Goal: Navigation & Orientation: Find specific page/section

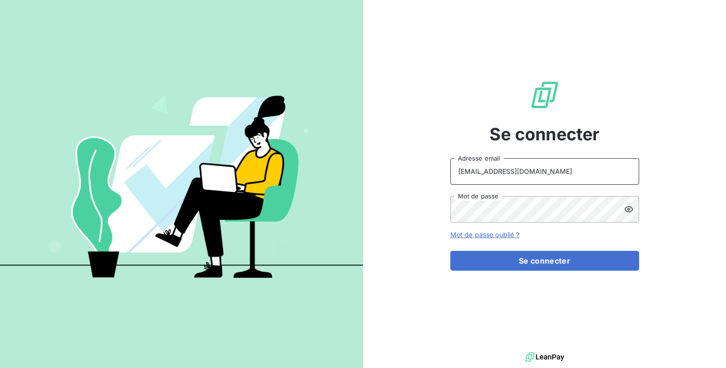
click at [484, 169] on input "[EMAIL_ADDRESS][DOMAIN_NAME]" at bounding box center [545, 171] width 189 height 26
click at [486, 171] on input "[EMAIL_ADDRESS][DOMAIN_NAME]" at bounding box center [545, 171] width 189 height 26
type input "[EMAIL_ADDRESS][DOMAIN_NAME]"
click at [628, 210] on icon at bounding box center [629, 209] width 9 height 6
click at [628, 210] on icon at bounding box center [629, 209] width 9 height 7
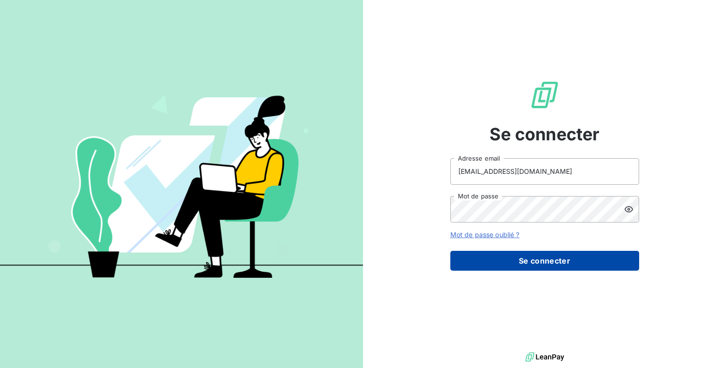
click at [598, 260] on button "Se connecter" at bounding box center [545, 261] width 189 height 20
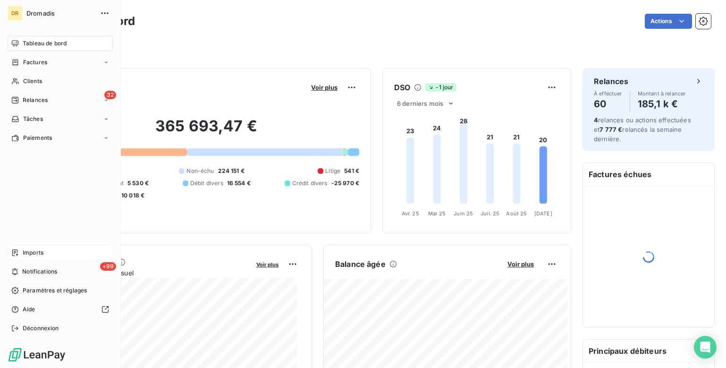
click at [57, 258] on div "Imports" at bounding box center [60, 252] width 105 height 15
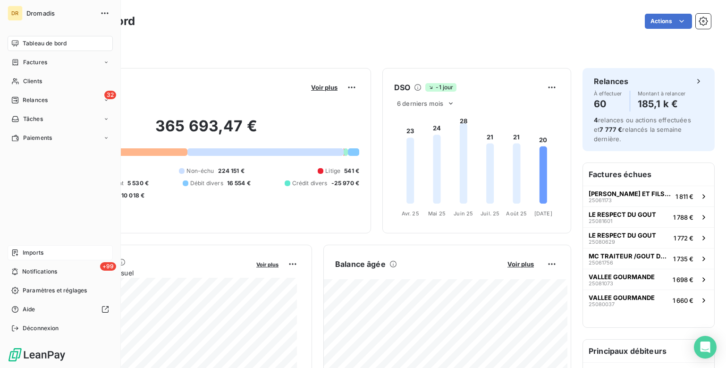
click at [69, 259] on nav "Imports +99 Notifications Paramètres et réglages Aide Déconnexion" at bounding box center [60, 290] width 105 height 91
drag, startPoint x: 68, startPoint y: 252, endPoint x: 70, endPoint y: 256, distance: 4.9
click at [70, 256] on div "Imports" at bounding box center [60, 252] width 105 height 15
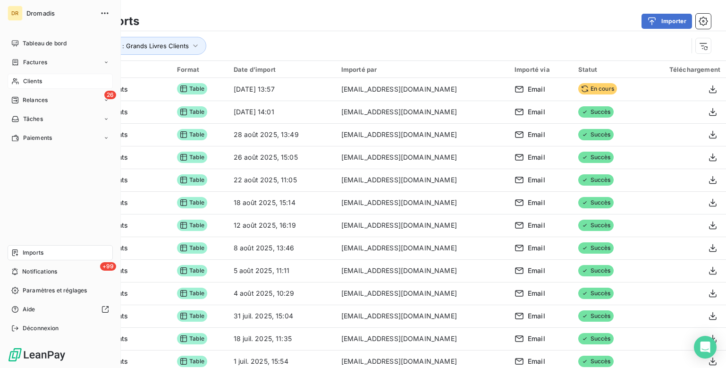
click at [33, 83] on span "Clients" at bounding box center [32, 81] width 19 height 9
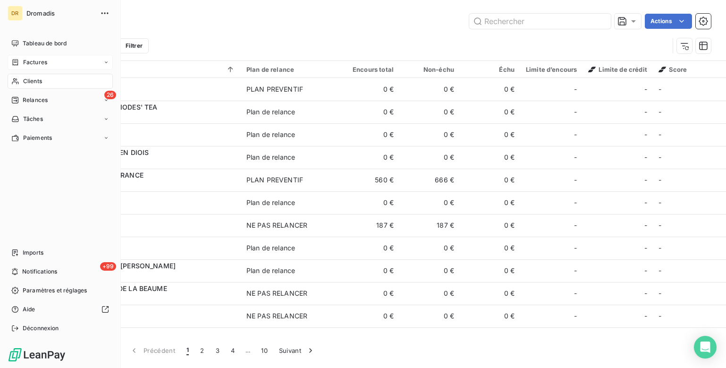
click at [31, 65] on span "Factures" at bounding box center [35, 62] width 24 height 9
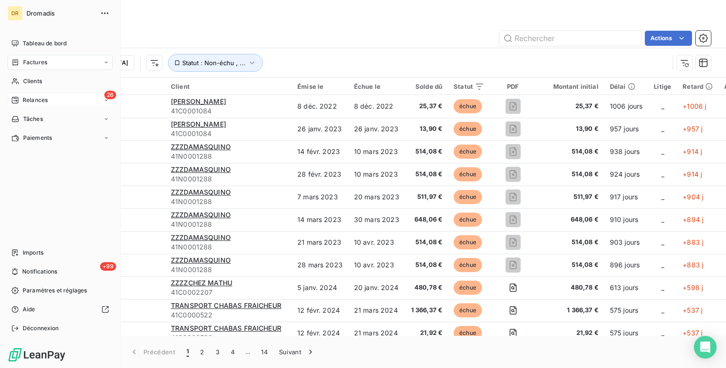
click at [29, 100] on span "Relances" at bounding box center [35, 100] width 25 height 9
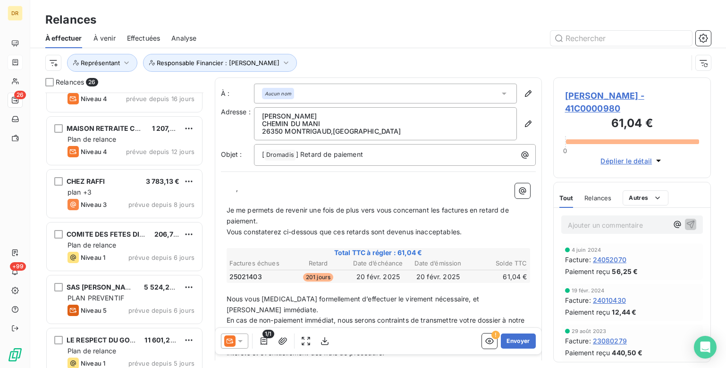
scroll to position [237, 0]
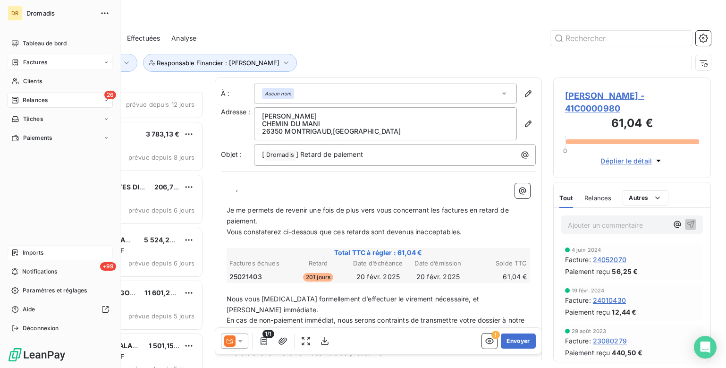
click at [34, 260] on div "Imports" at bounding box center [60, 252] width 105 height 15
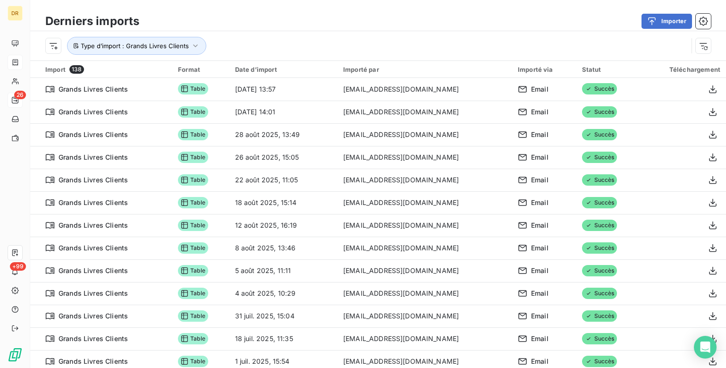
click at [401, 28] on div "Importer" at bounding box center [431, 21] width 561 height 15
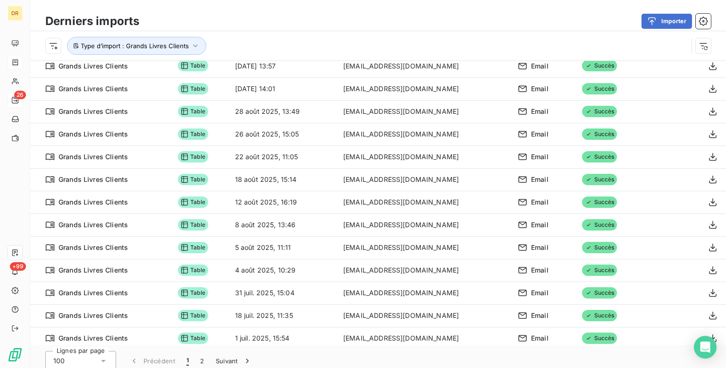
scroll to position [32, 0]
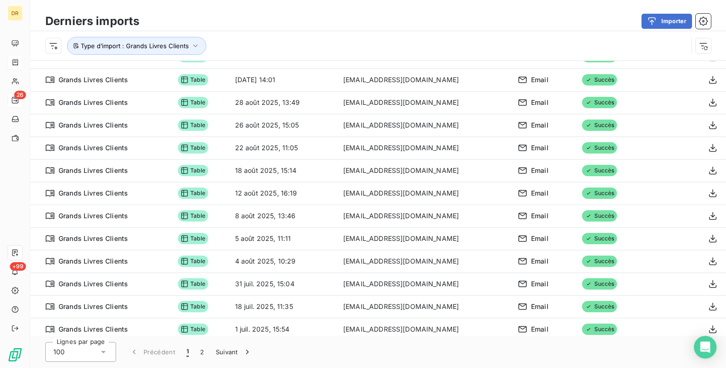
click at [464, 15] on div "Importer" at bounding box center [431, 21] width 561 height 15
click at [304, 11] on div "Derniers imports Importer" at bounding box center [378, 21] width 696 height 20
